Goal: Task Accomplishment & Management: Use online tool/utility

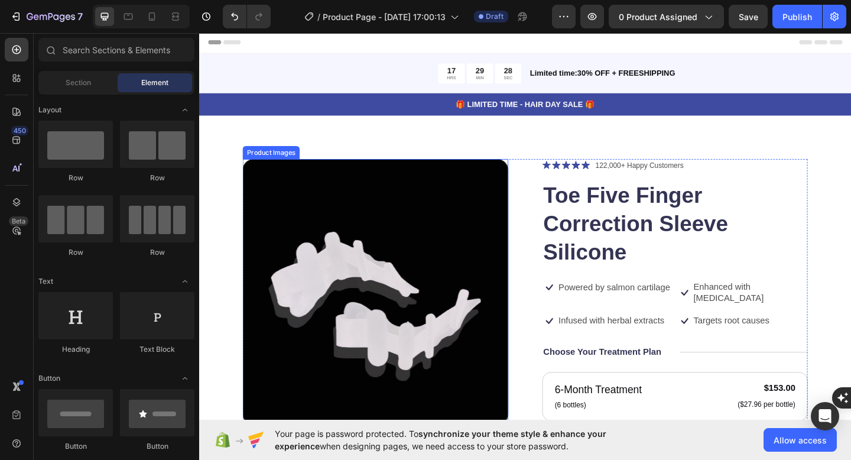
click at [472, 287] on img at bounding box center [390, 314] width 289 height 289
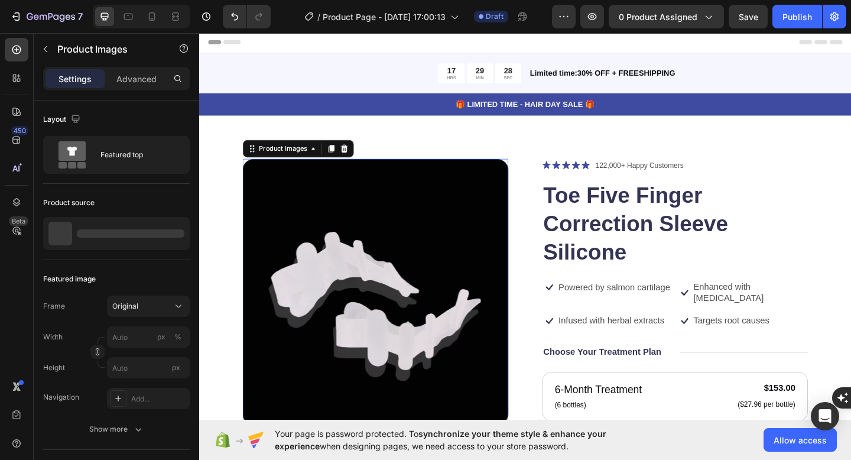
scroll to position [155, 0]
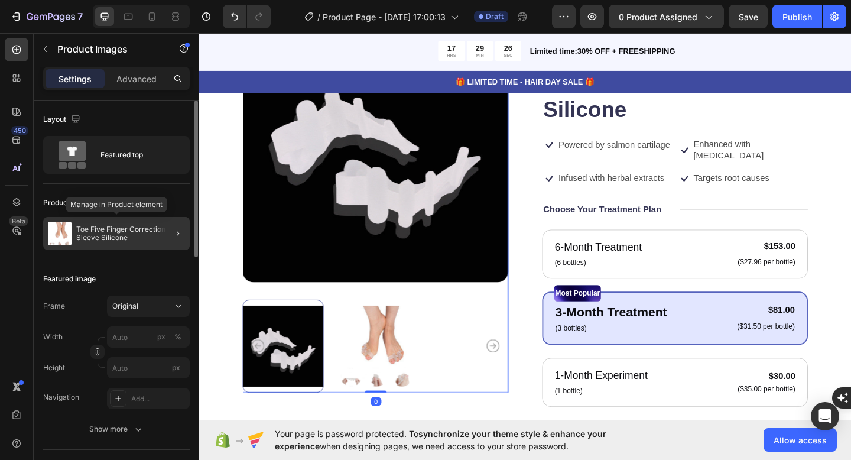
click at [95, 238] on p "Toe Five Finger Correction Sleeve Silicone" at bounding box center [130, 233] width 109 height 17
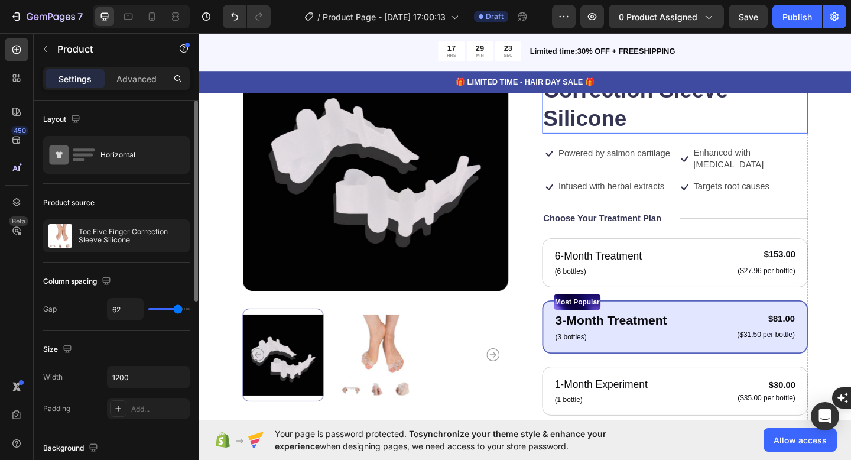
scroll to position [145, 0]
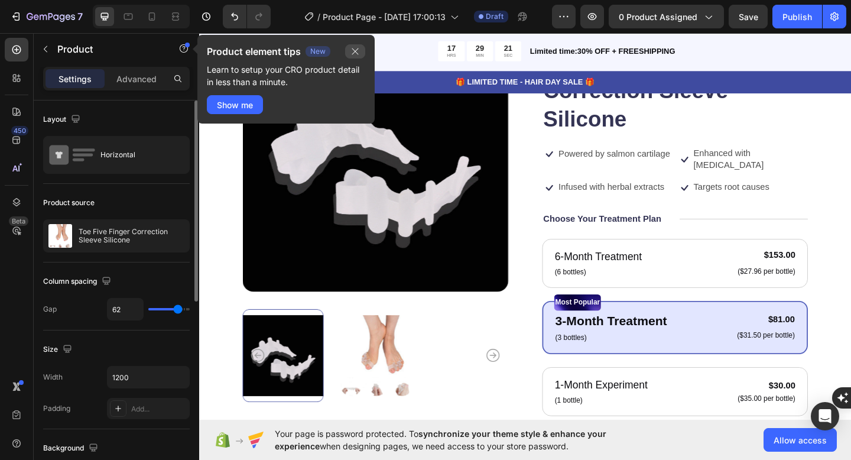
click at [354, 51] on icon "button" at bounding box center [354, 51] width 9 height 9
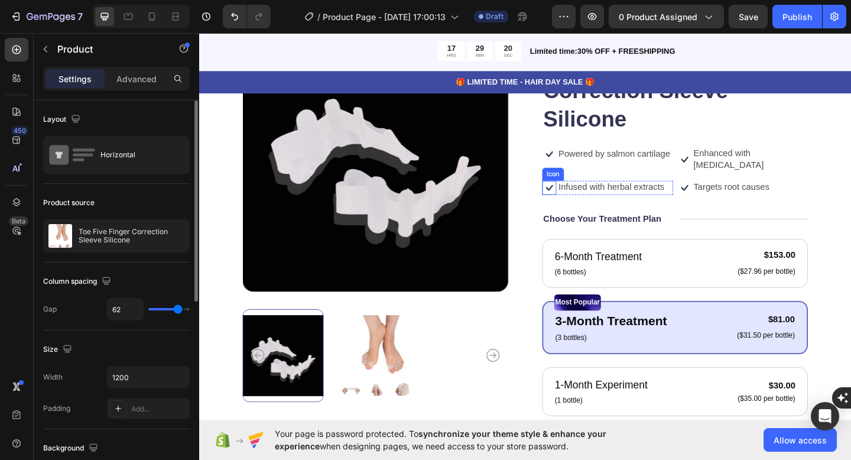
scroll to position [0, 0]
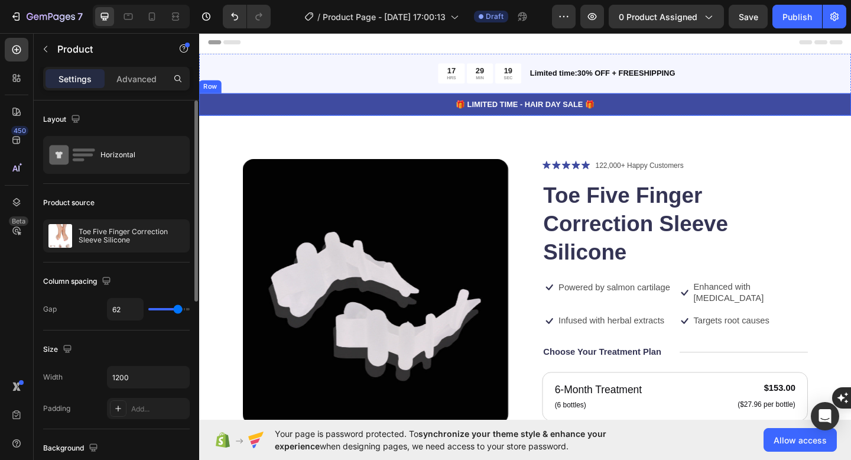
click at [658, 103] on div "🎁 LIMITED TIME - HAIR DAY SALE 🎁" at bounding box center [553, 110] width 709 height 15
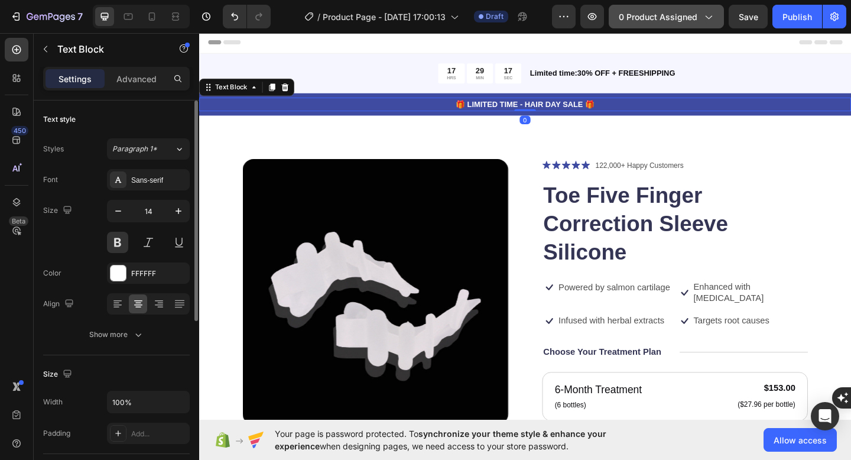
click at [704, 22] on icon "button" at bounding box center [708, 17] width 12 height 12
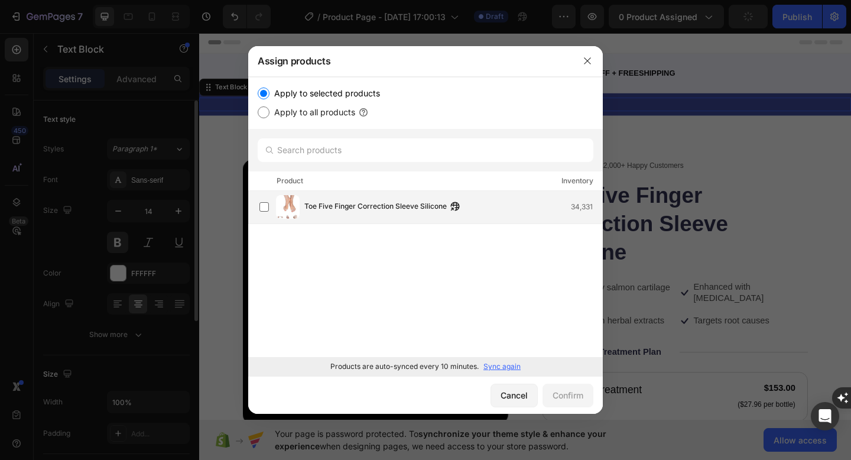
click at [383, 216] on div "Toe Five Finger Correction Sleeve Silicone 34,331" at bounding box center [430, 207] width 343 height 24
click at [575, 399] on div "Confirm" at bounding box center [568, 395] width 31 height 12
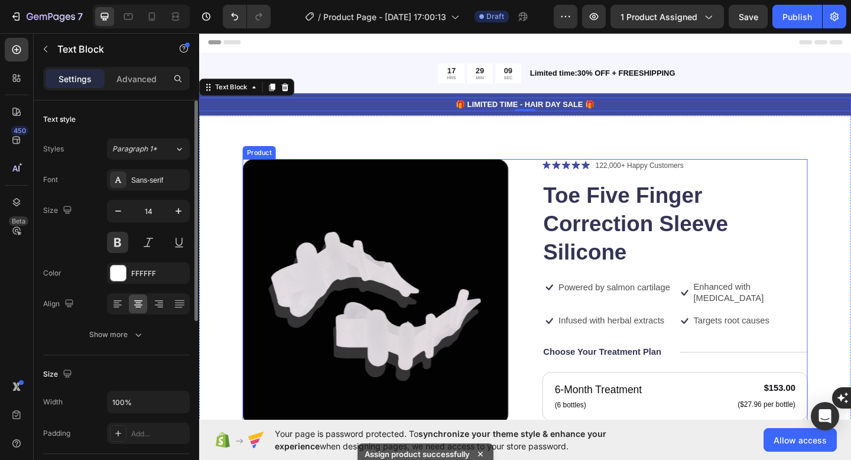
scroll to position [18, 0]
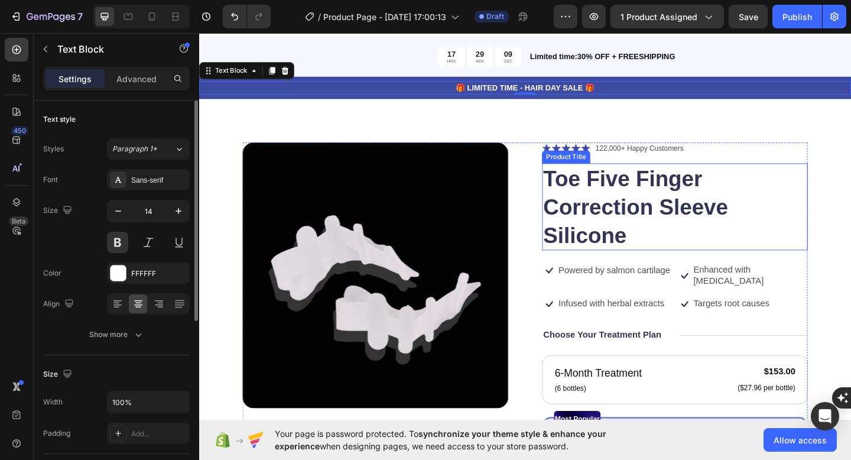
click at [694, 238] on h1 "Toe Five Finger Correction Sleeve Silicone" at bounding box center [716, 222] width 289 height 95
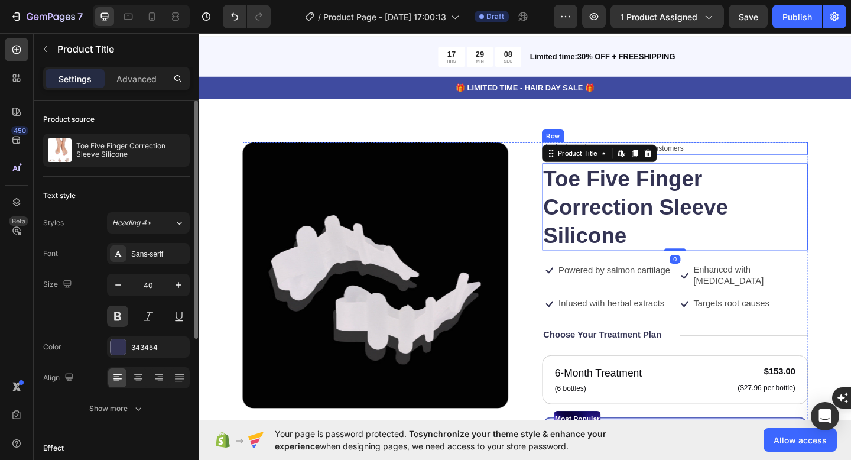
click at [746, 165] on div "Icon Icon Icon Icon Icon Icon List 122,000+ Happy Customers Text Block Row" at bounding box center [716, 159] width 289 height 14
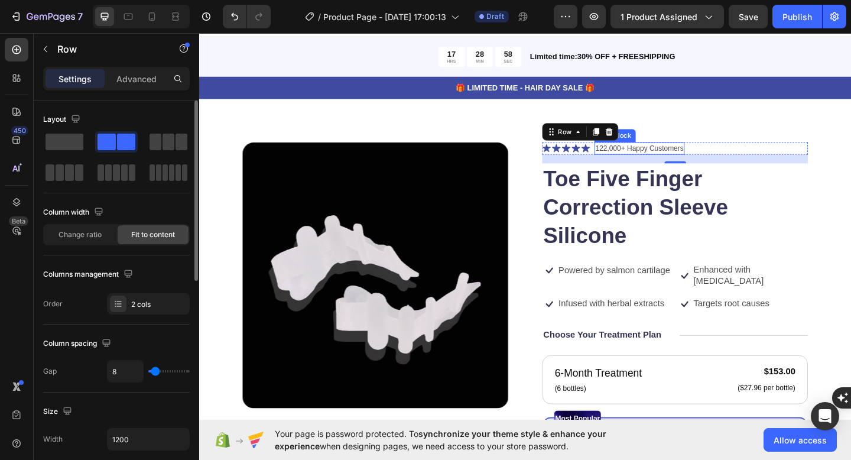
click at [652, 157] on p "122,000+ Happy Customers" at bounding box center [678, 159] width 96 height 12
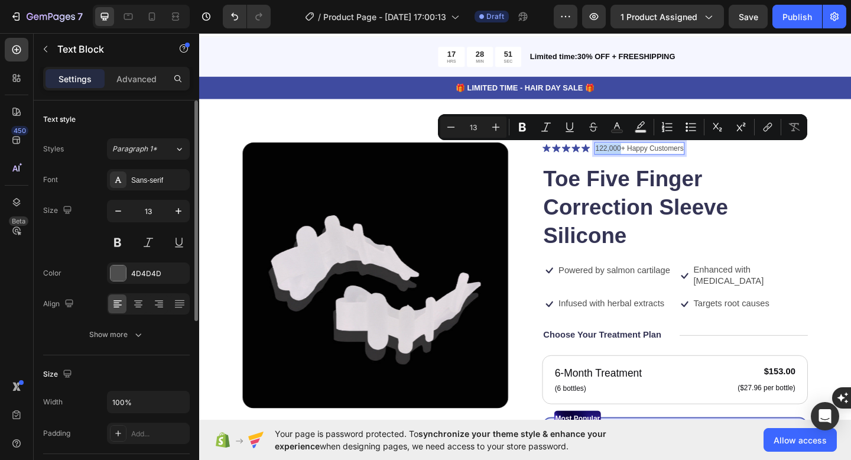
click at [656, 161] on p "122,000+ Happy Customers" at bounding box center [678, 159] width 96 height 12
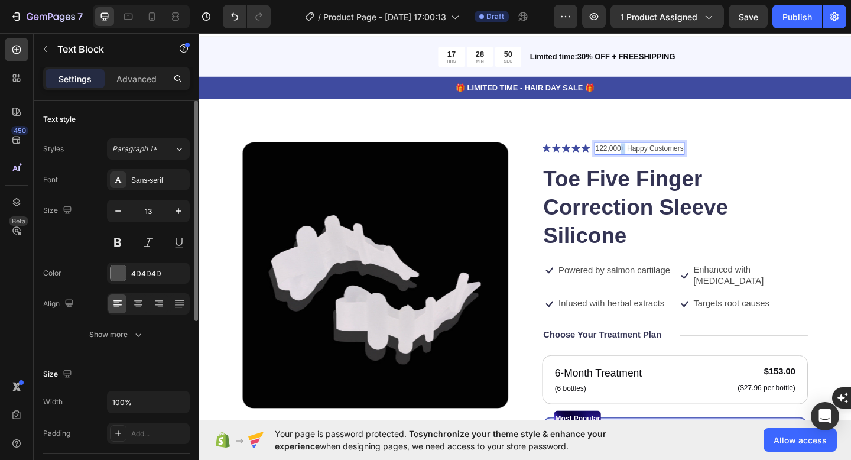
click at [656, 161] on p "122,000+ Happy Customers" at bounding box center [678, 159] width 96 height 12
click at [650, 161] on p "122,000+ Happy Customers" at bounding box center [678, 159] width 96 height 12
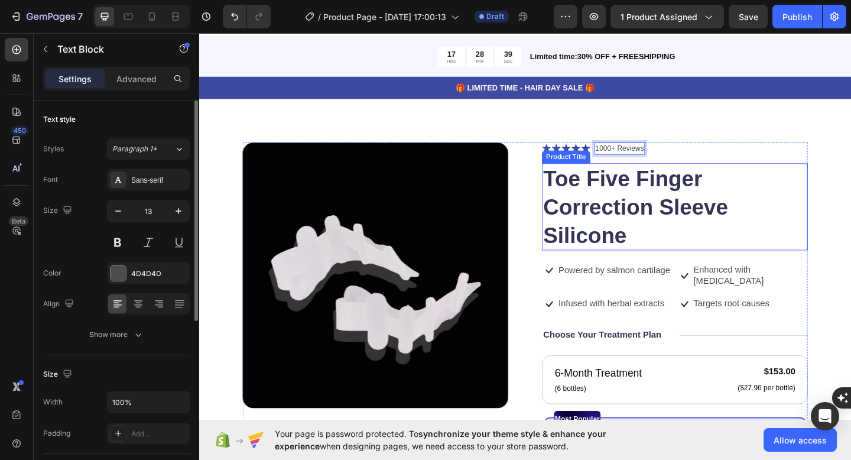
click at [836, 197] on h1 "Toe Five Finger Correction Sleeve Silicone" at bounding box center [716, 222] width 289 height 95
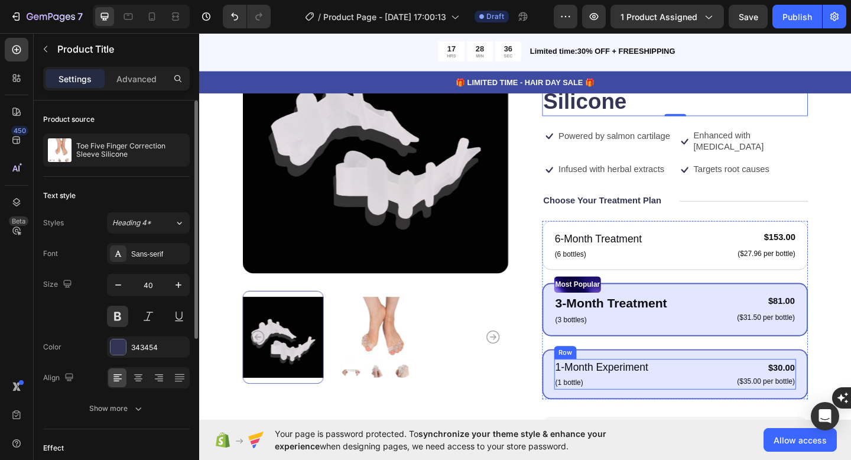
scroll to position [145, 0]
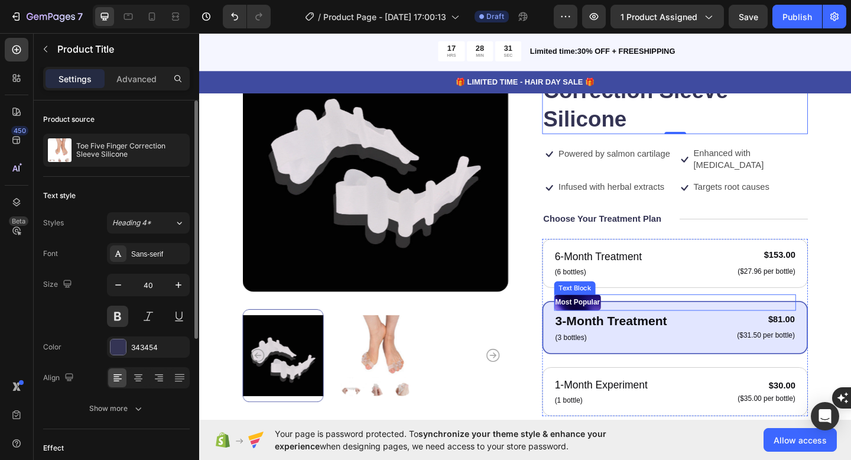
click at [610, 319] on p "Most Popular" at bounding box center [610, 326] width 48 height 15
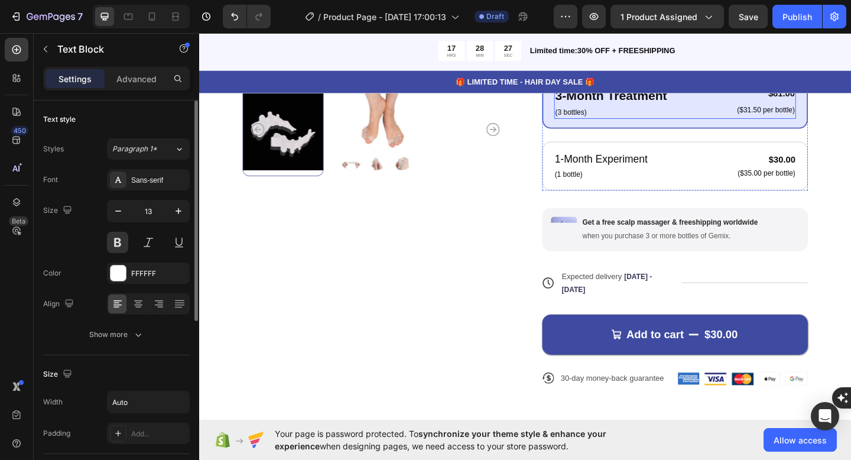
scroll to position [394, 0]
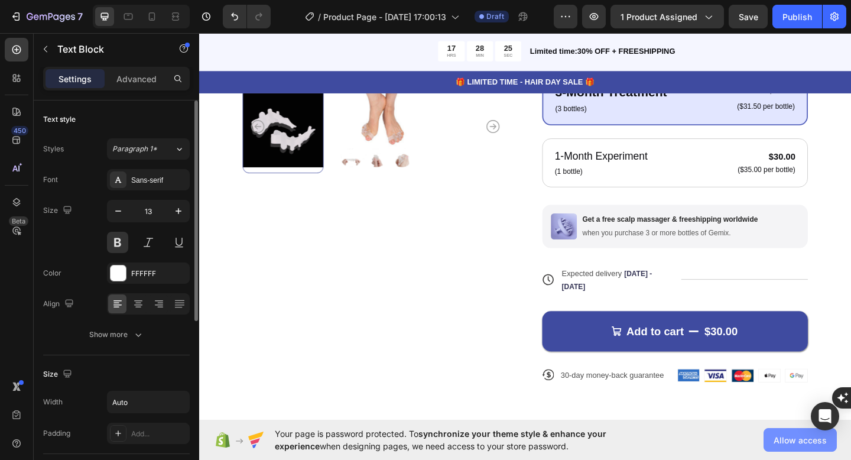
click at [789, 443] on span "Allow access" at bounding box center [800, 440] width 53 height 12
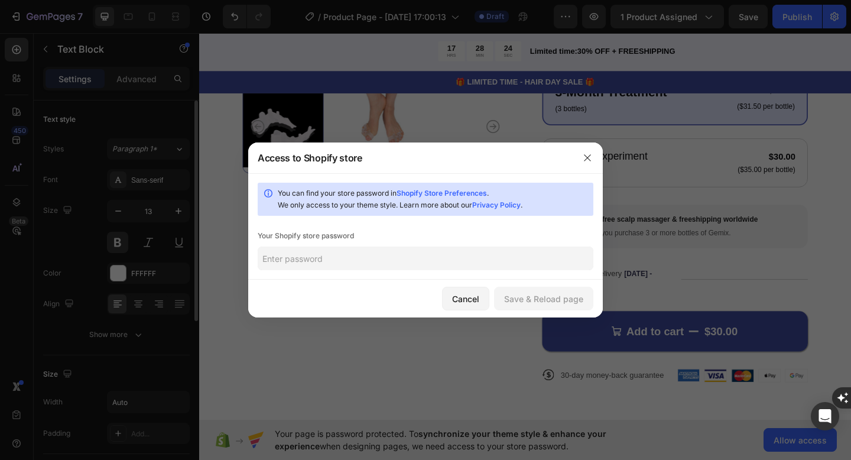
click at [437, 258] on input "text" at bounding box center [426, 258] width 336 height 24
click at [440, 268] on input "text" at bounding box center [426, 258] width 336 height 24
click at [589, 161] on icon "button" at bounding box center [587, 157] width 9 height 9
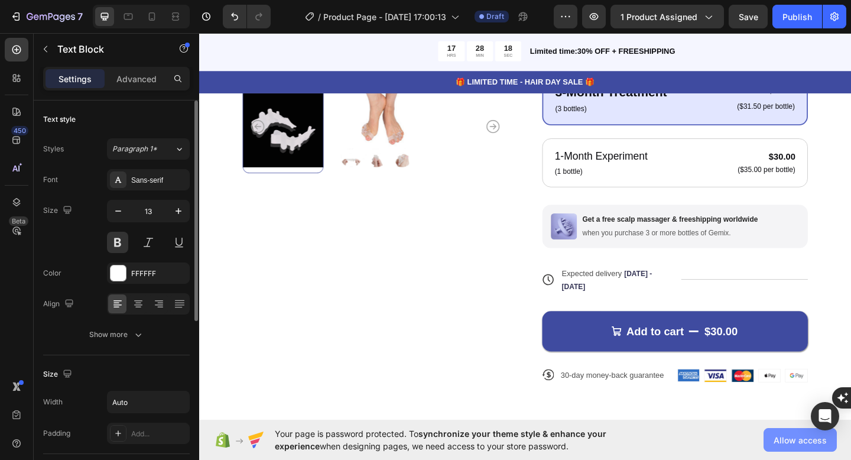
click at [773, 434] on button "Allow access" at bounding box center [800, 440] width 73 height 24
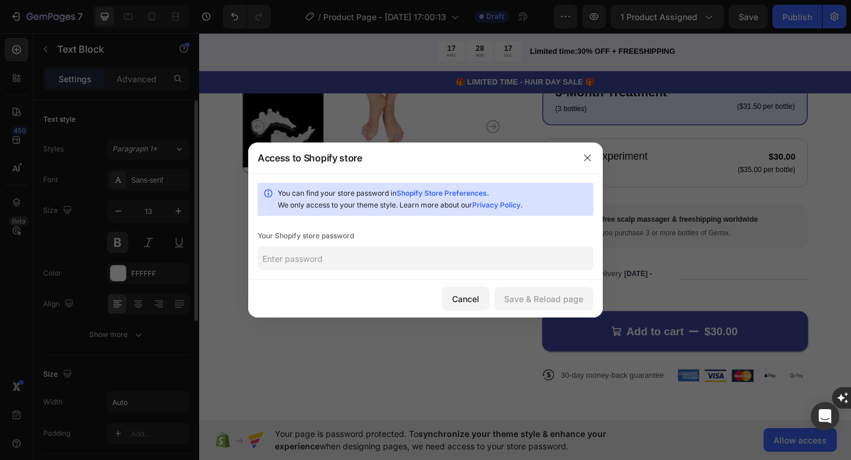
click at [458, 265] on input "text" at bounding box center [426, 258] width 336 height 24
click at [586, 158] on icon "button" at bounding box center [587, 157] width 9 height 9
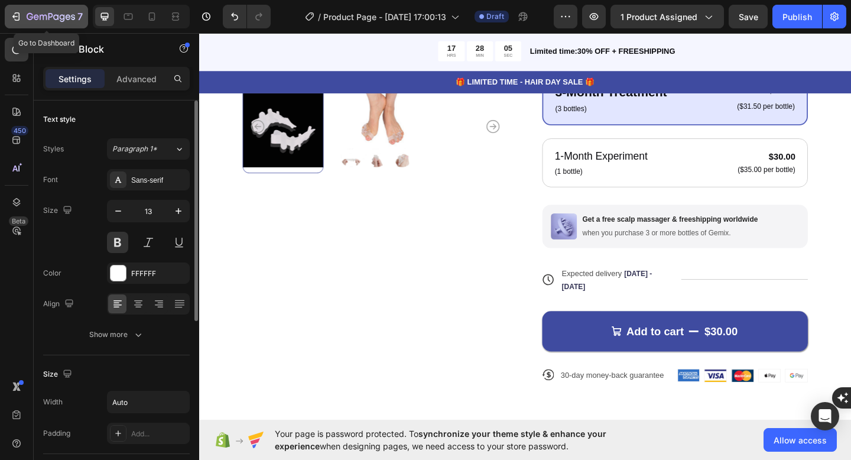
click at [18, 21] on icon "button" at bounding box center [16, 17] width 12 height 12
